Goal: Find specific page/section

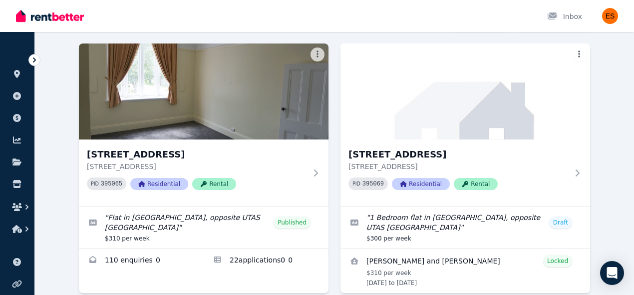
scroll to position [61, 0]
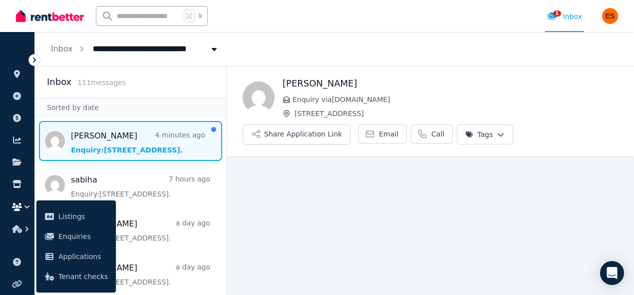
click at [128, 127] on span "Message list" at bounding box center [130, 141] width 191 height 40
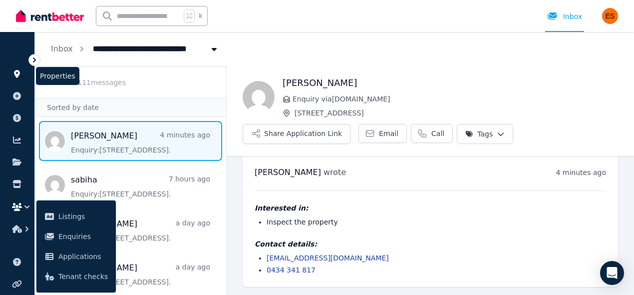
click at [20, 70] on icon at bounding box center [17, 74] width 10 height 8
